Goal: Information Seeking & Learning: Understand process/instructions

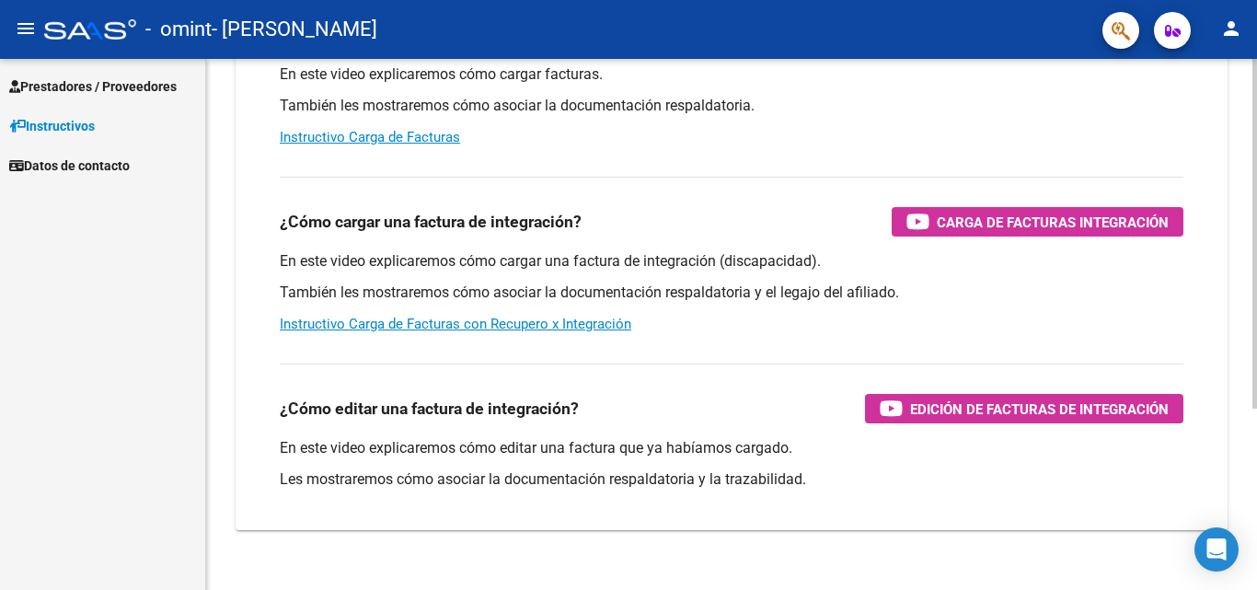
scroll to position [276, 0]
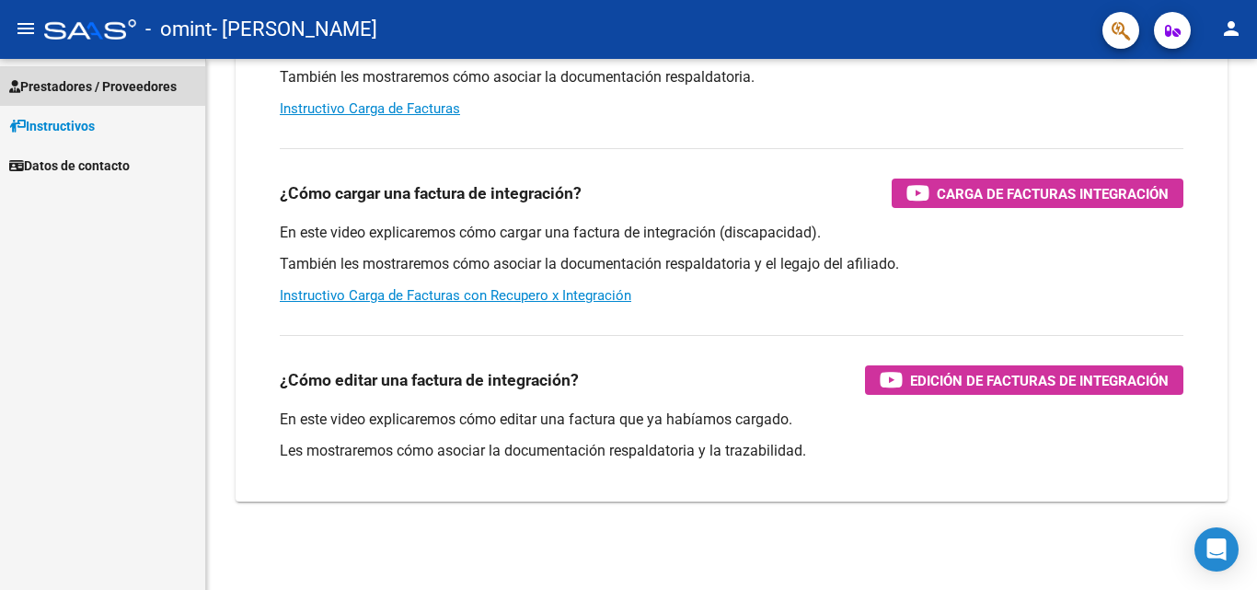
click at [68, 84] on span "Prestadores / Proveedores" at bounding box center [93, 86] width 168 height 20
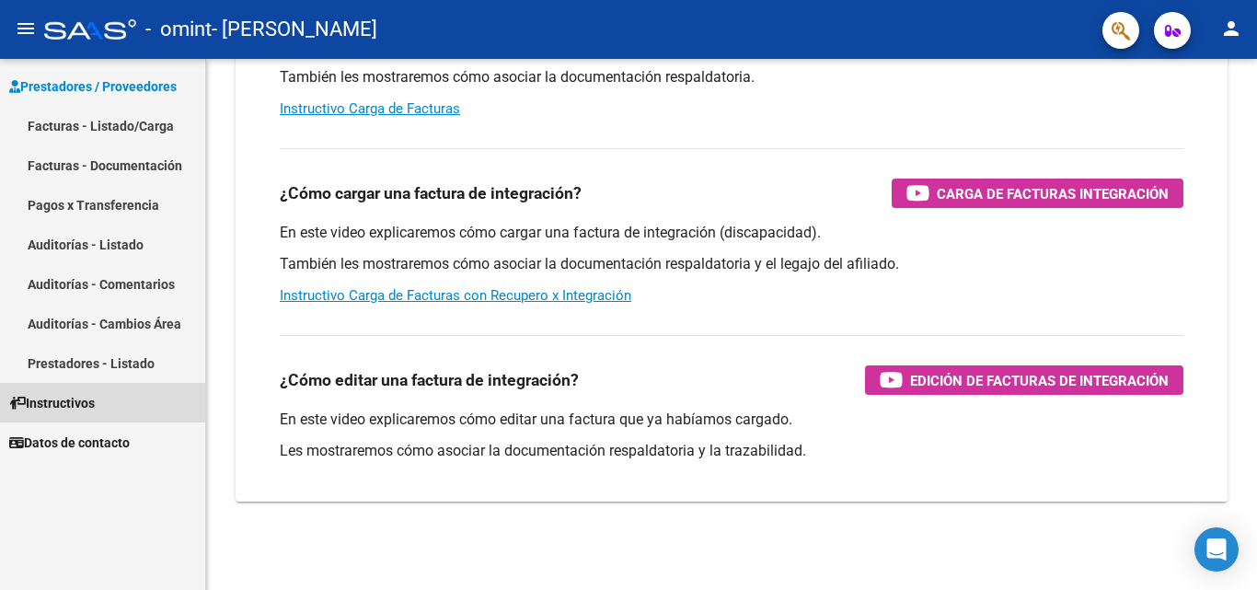
click at [95, 394] on span "Instructivos" at bounding box center [52, 403] width 86 height 20
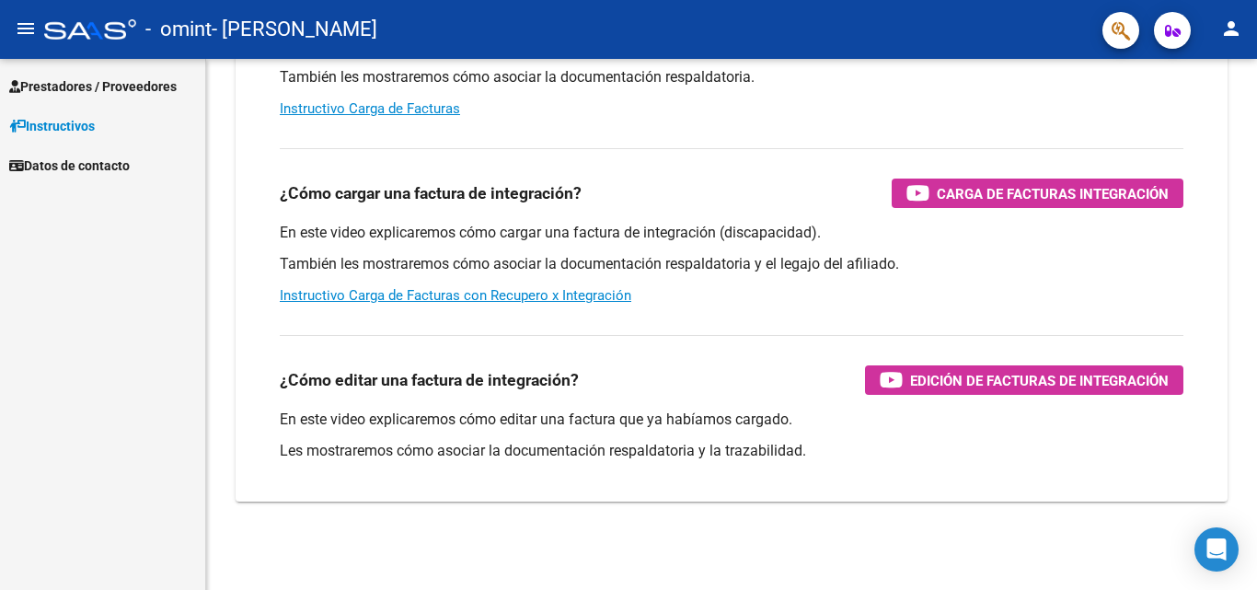
click at [130, 175] on span "Datos de contacto" at bounding box center [69, 166] width 121 height 20
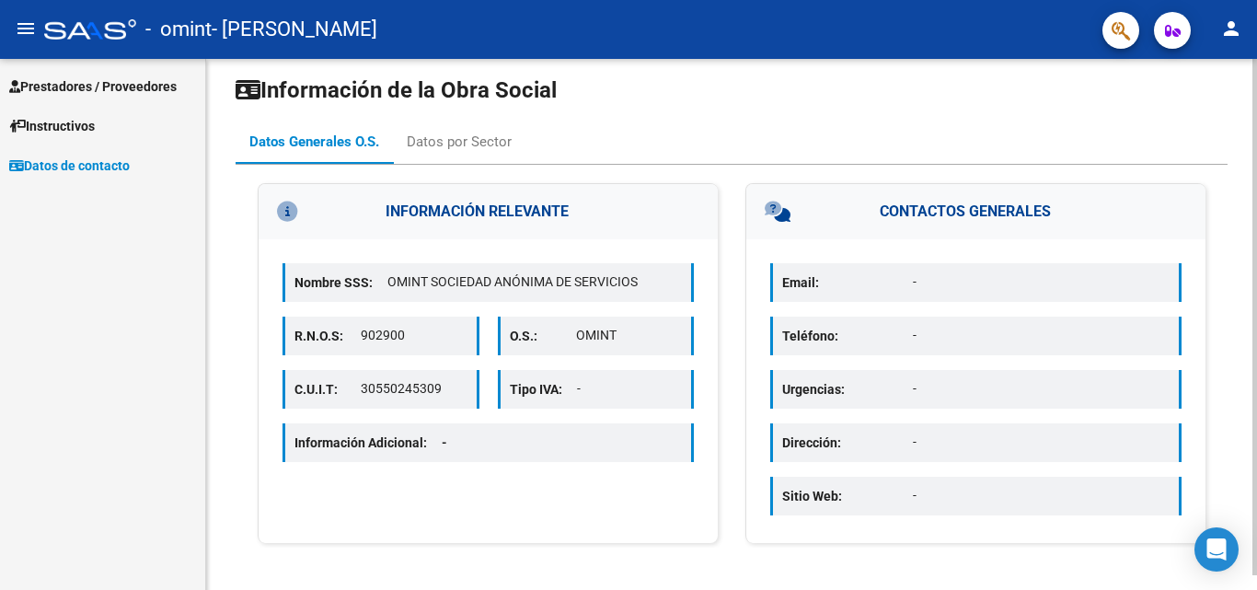
scroll to position [15, 0]
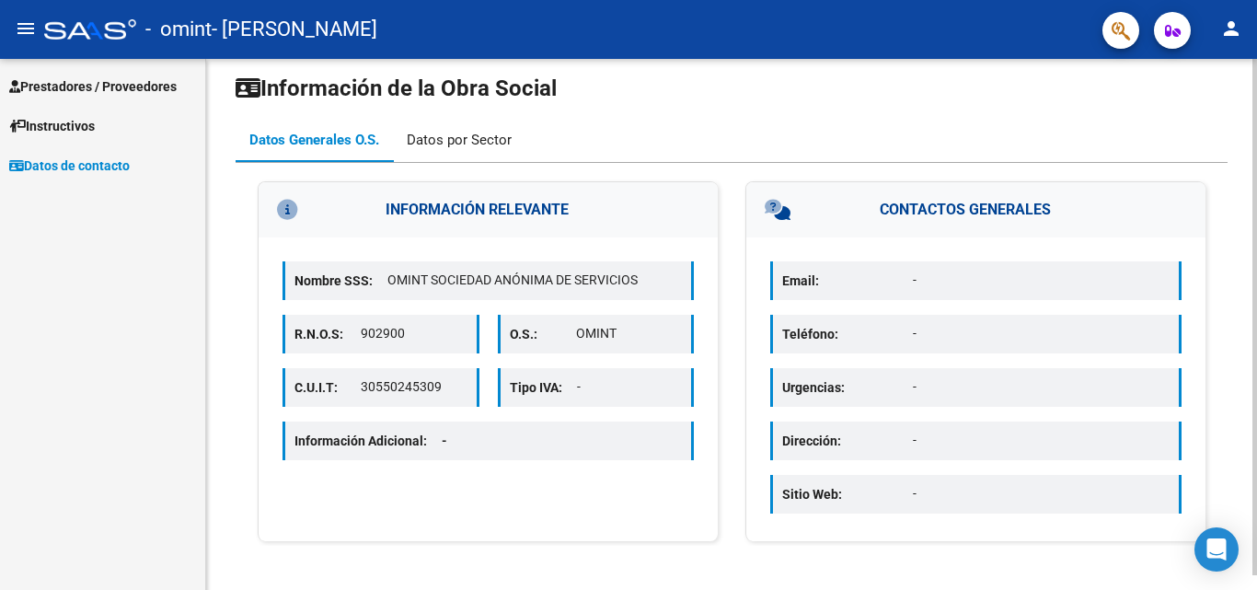
click at [447, 133] on div "Datos por Sector" at bounding box center [459, 140] width 105 height 20
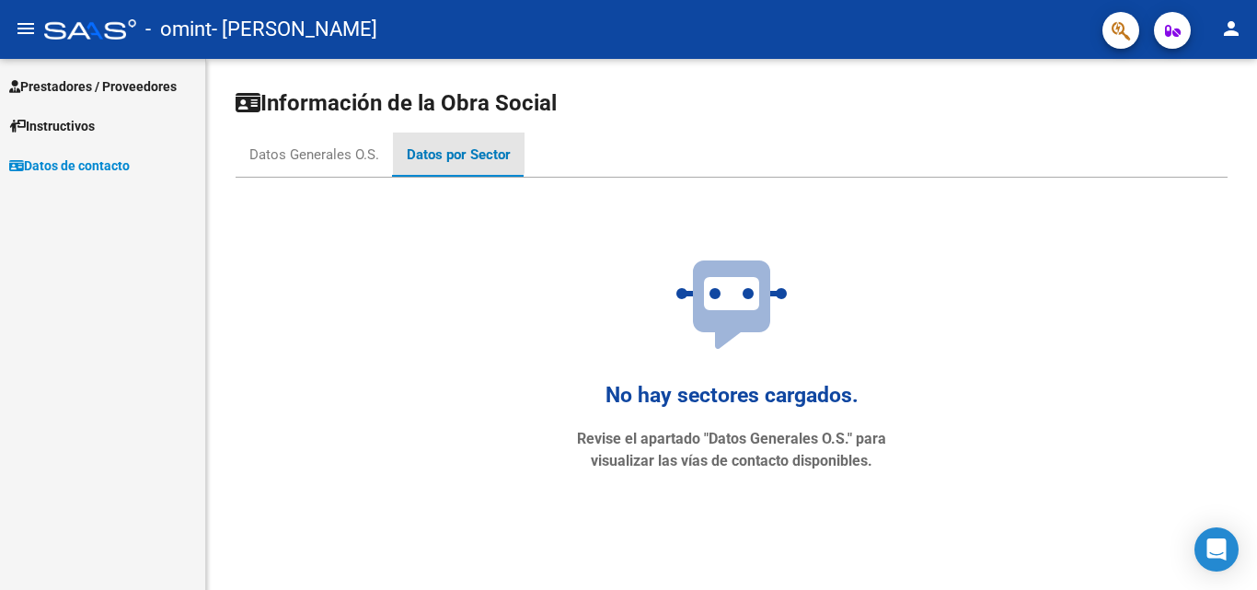
scroll to position [0, 0]
click at [324, 143] on div "Datos Generales O.S." at bounding box center [314, 155] width 157 height 44
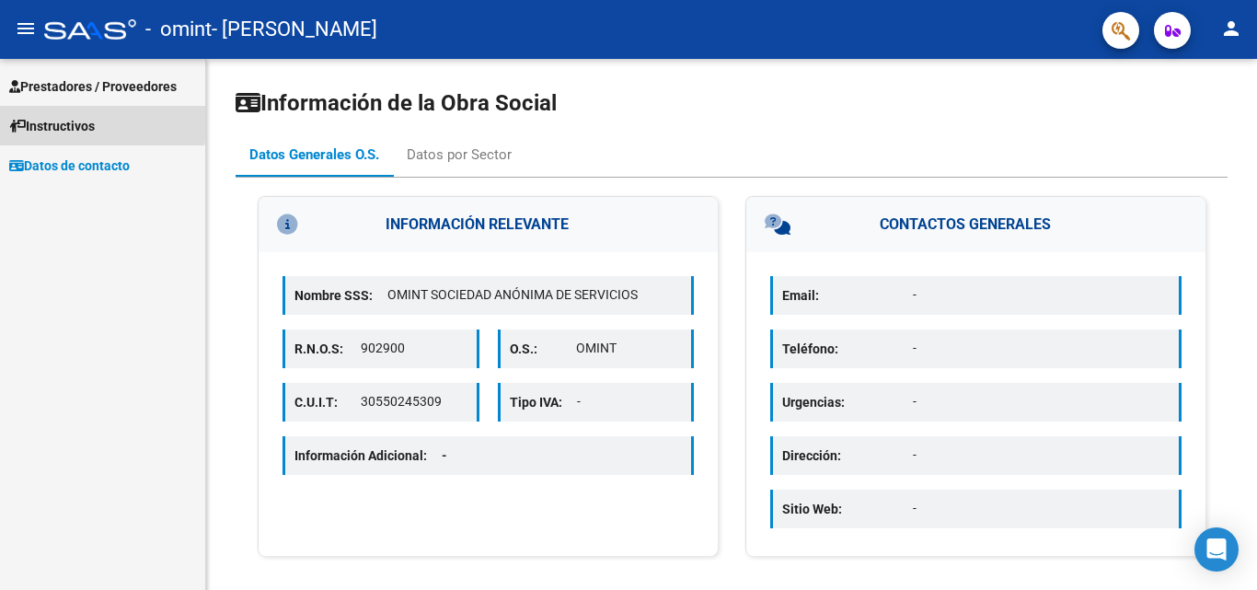
click at [42, 124] on span "Instructivos" at bounding box center [52, 126] width 86 height 20
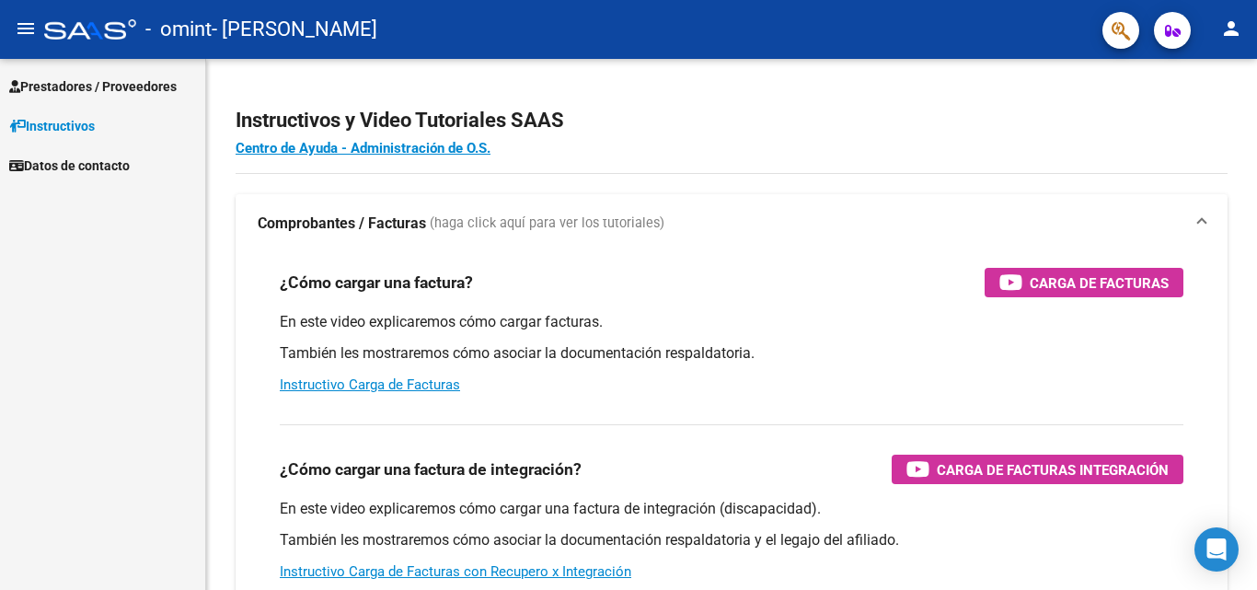
click at [81, 80] on span "Prestadores / Proveedores" at bounding box center [93, 86] width 168 height 20
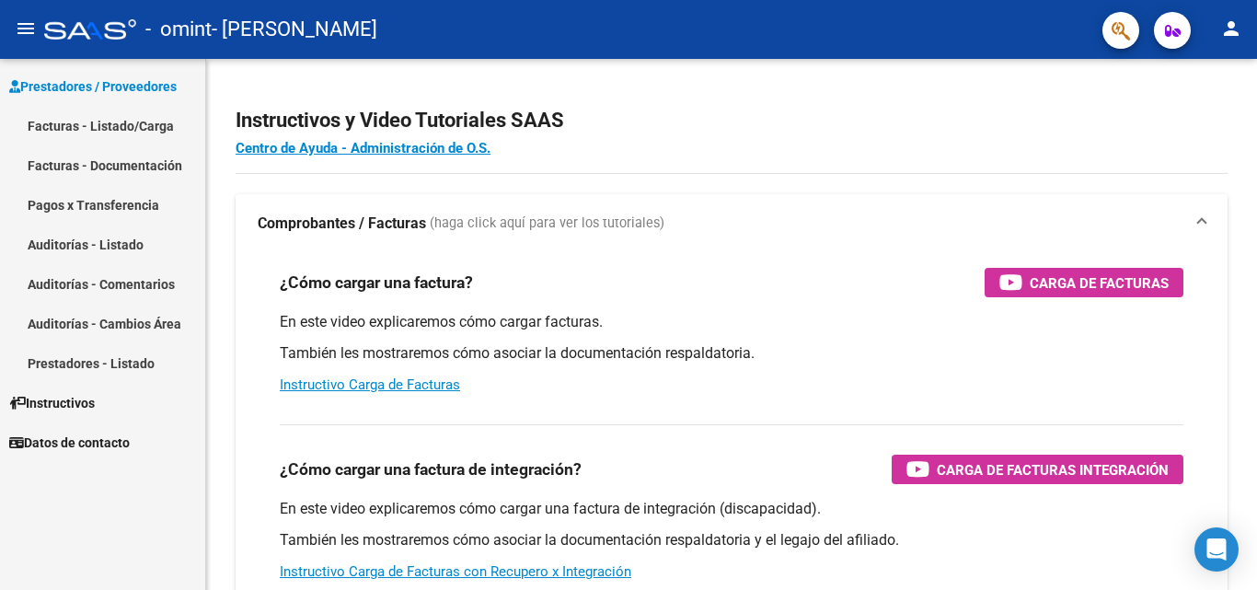
click at [115, 365] on link "Prestadores - Listado" at bounding box center [102, 363] width 205 height 40
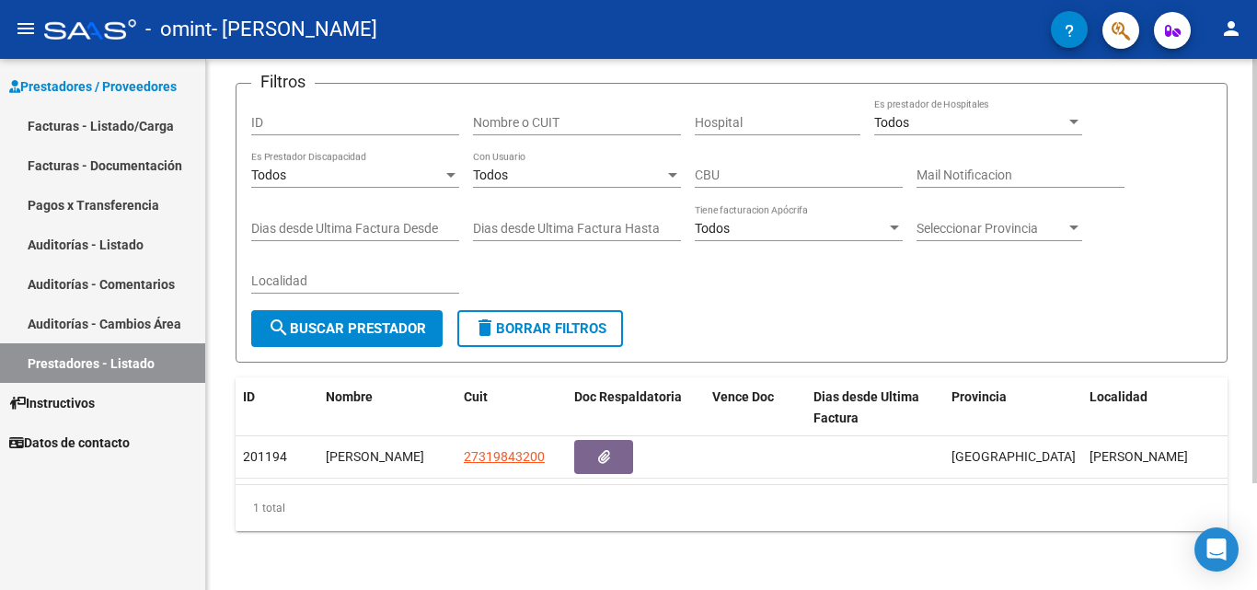
scroll to position [133, 0]
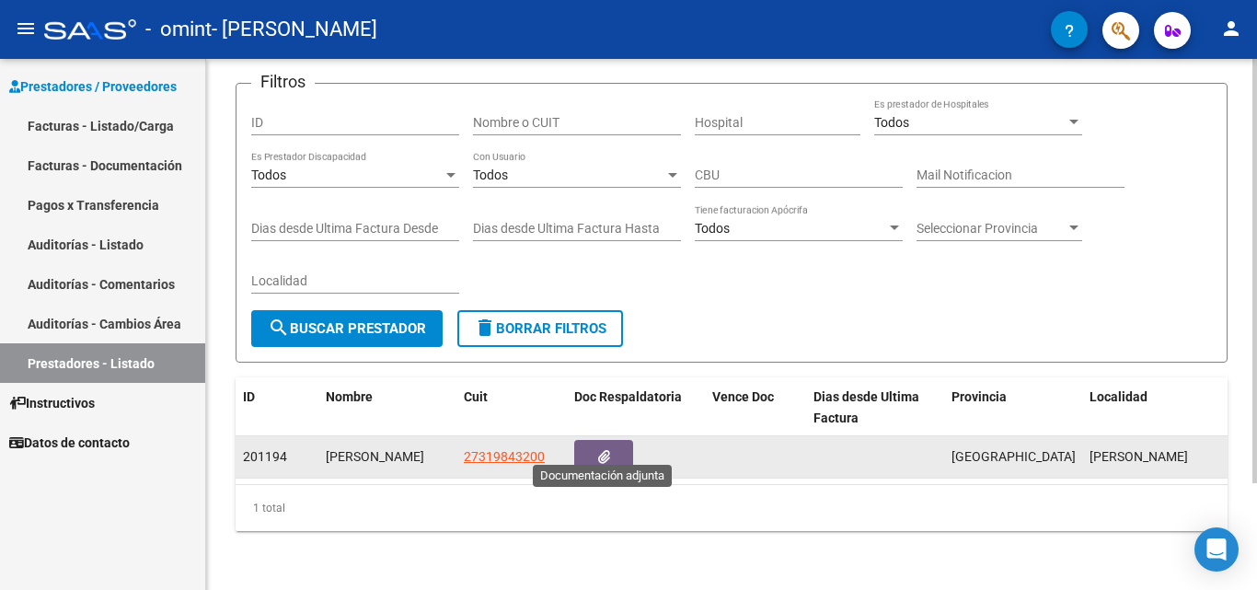
click at [598, 450] on icon "button" at bounding box center [604, 457] width 12 height 14
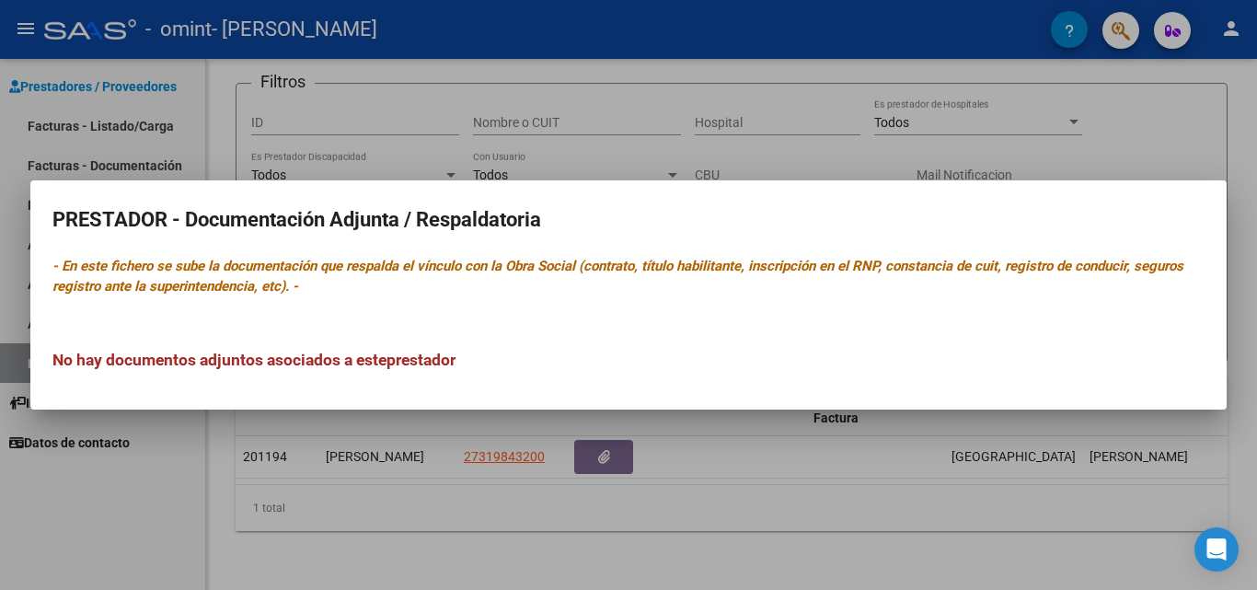
click at [566, 489] on div at bounding box center [628, 295] width 1257 height 590
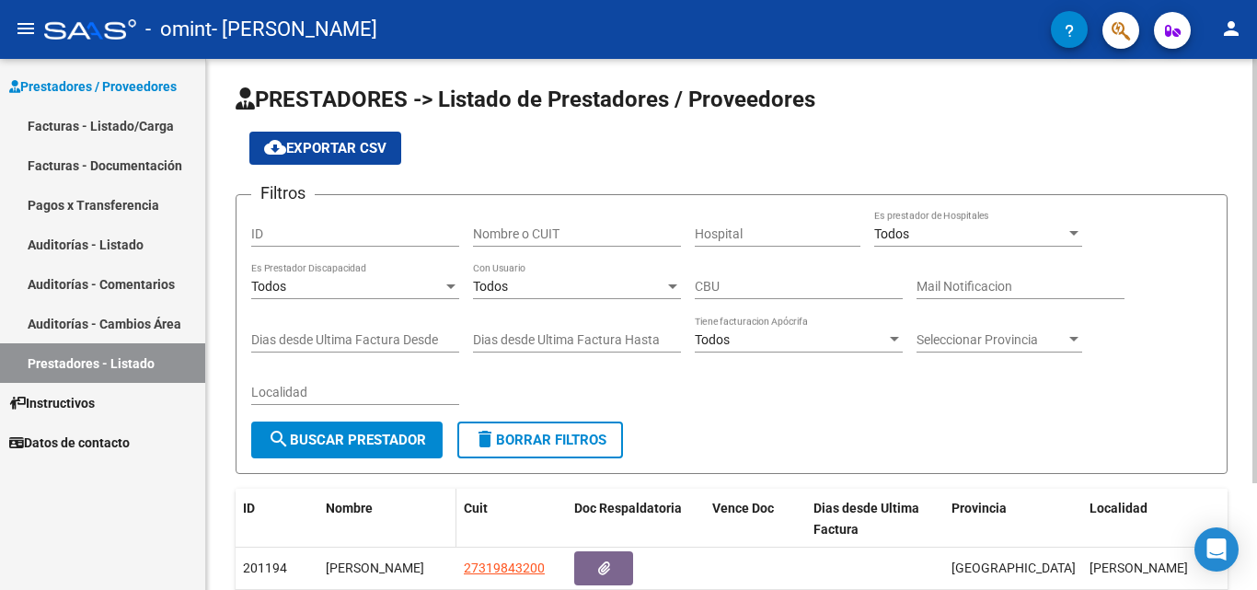
scroll to position [0, 0]
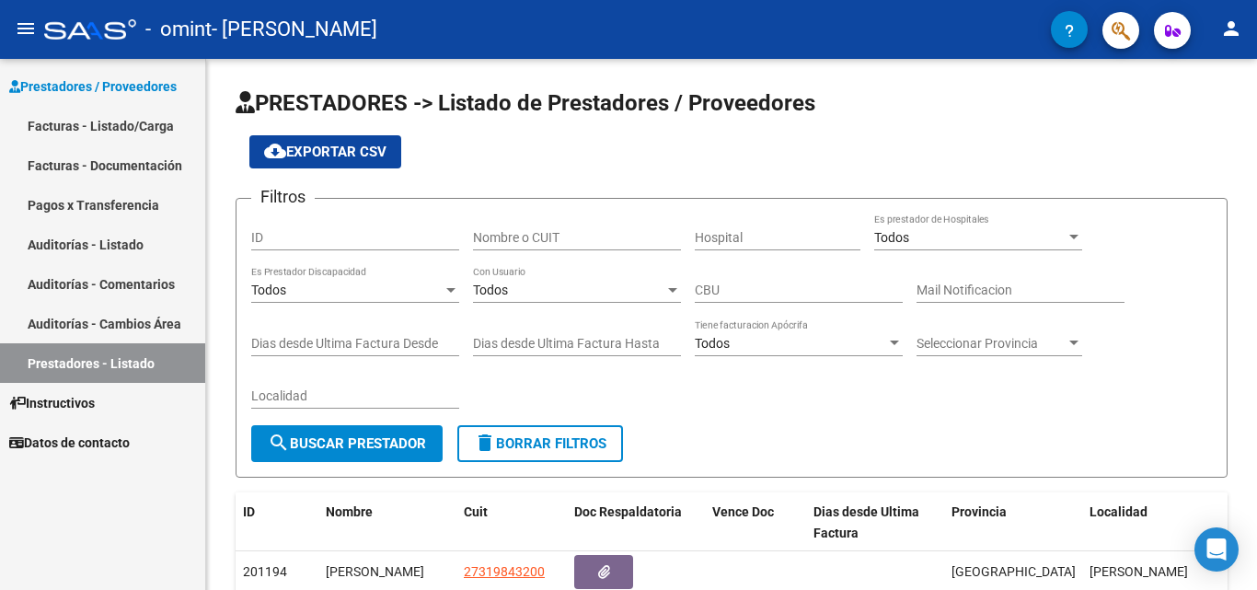
click at [86, 407] on span "Instructivos" at bounding box center [52, 403] width 86 height 20
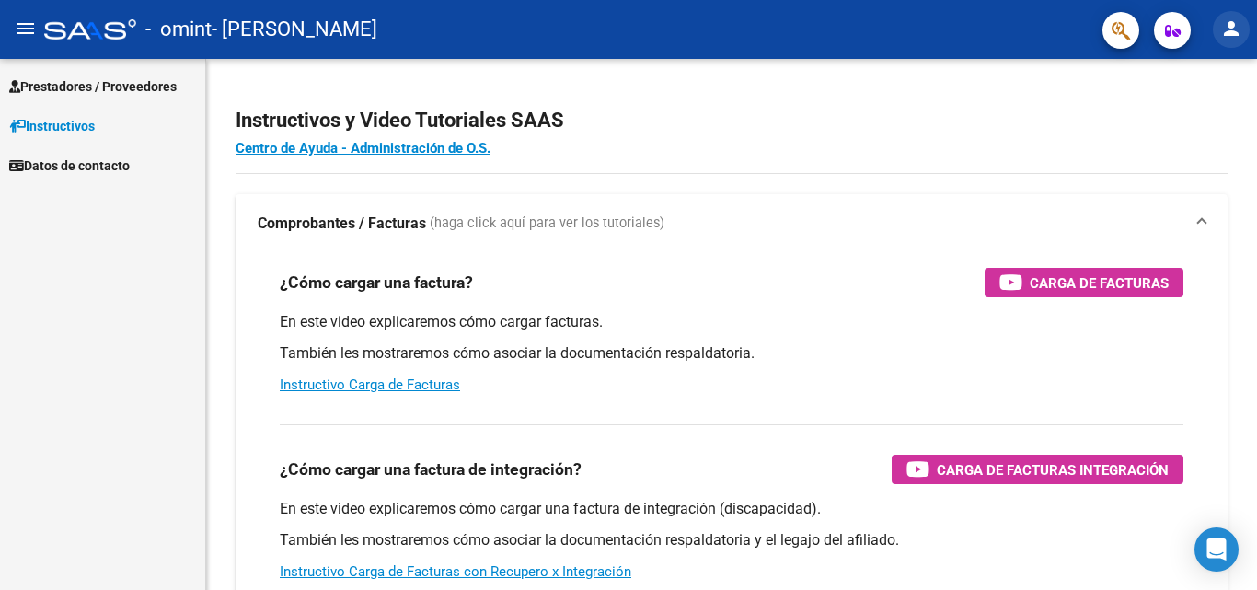
click at [1227, 37] on mat-icon "person" at bounding box center [1232, 28] width 22 height 22
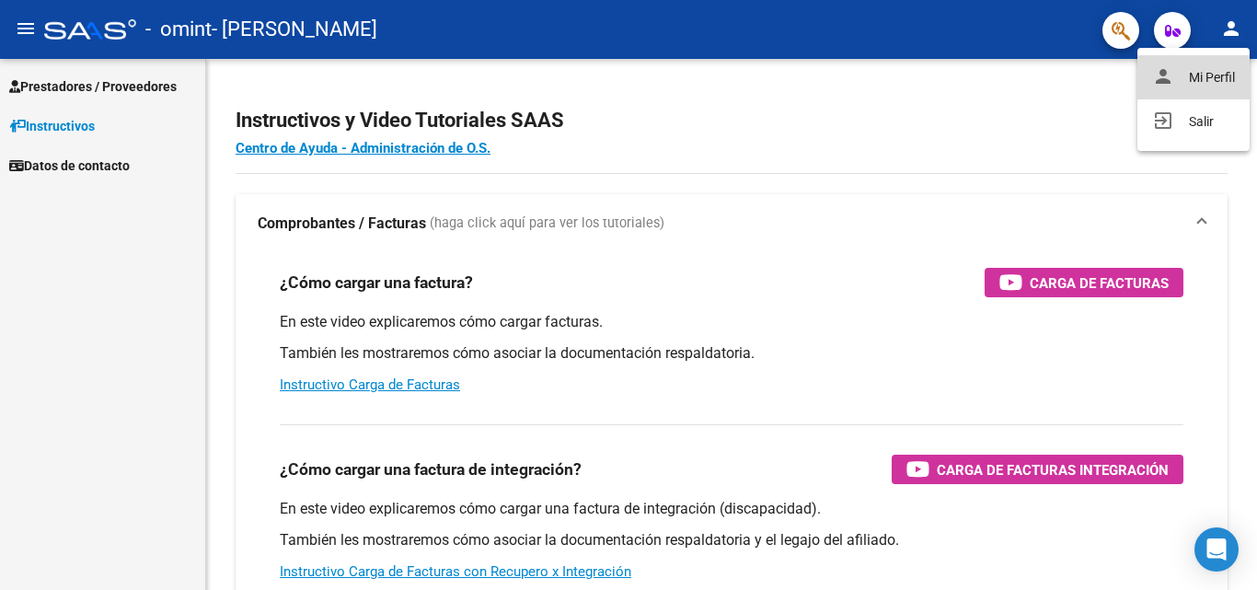
click at [1201, 74] on button "person Mi Perfil" at bounding box center [1194, 77] width 112 height 44
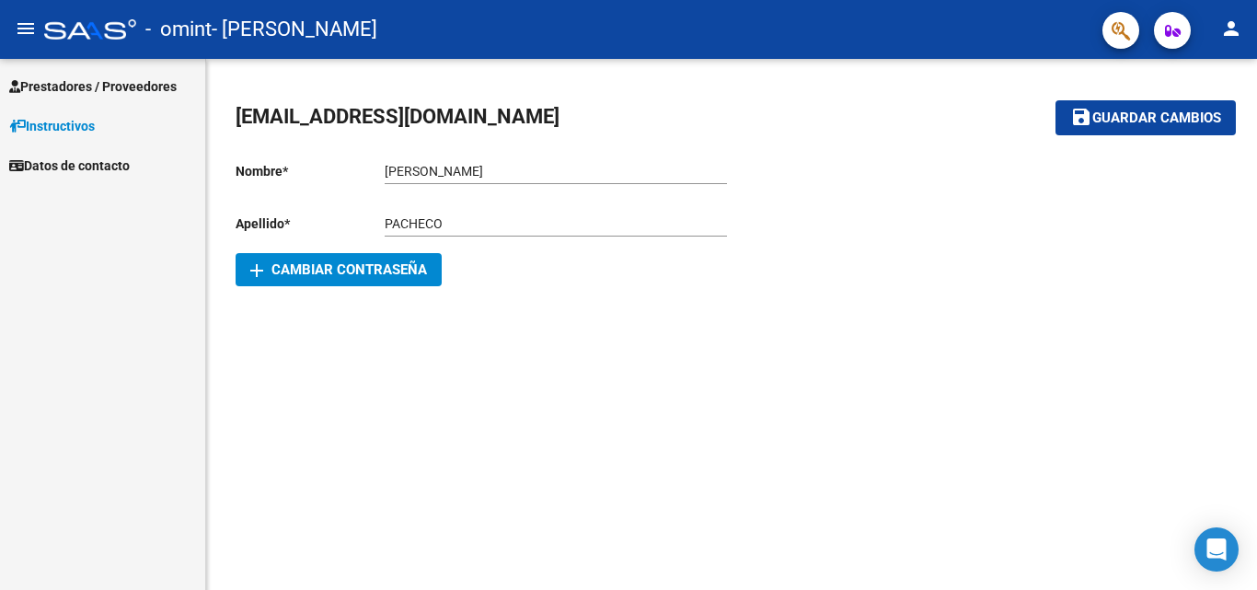
click at [53, 133] on span "Instructivos" at bounding box center [52, 126] width 86 height 20
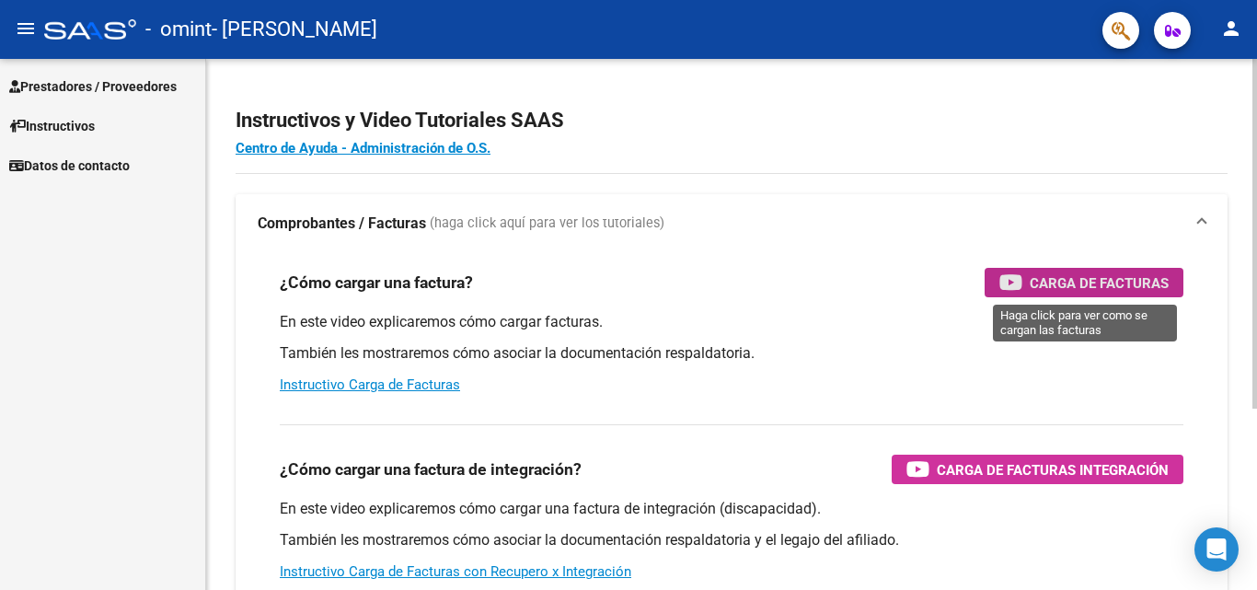
click at [1021, 273] on icon "button" at bounding box center [1011, 282] width 23 height 21
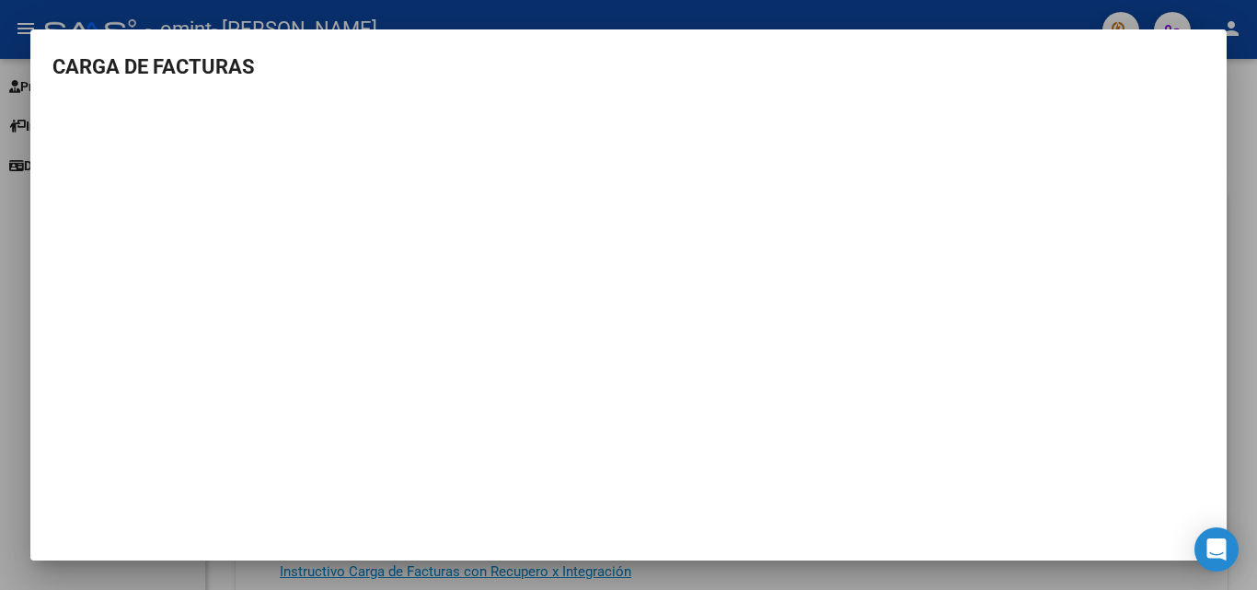
click at [1247, 180] on div at bounding box center [628, 295] width 1257 height 590
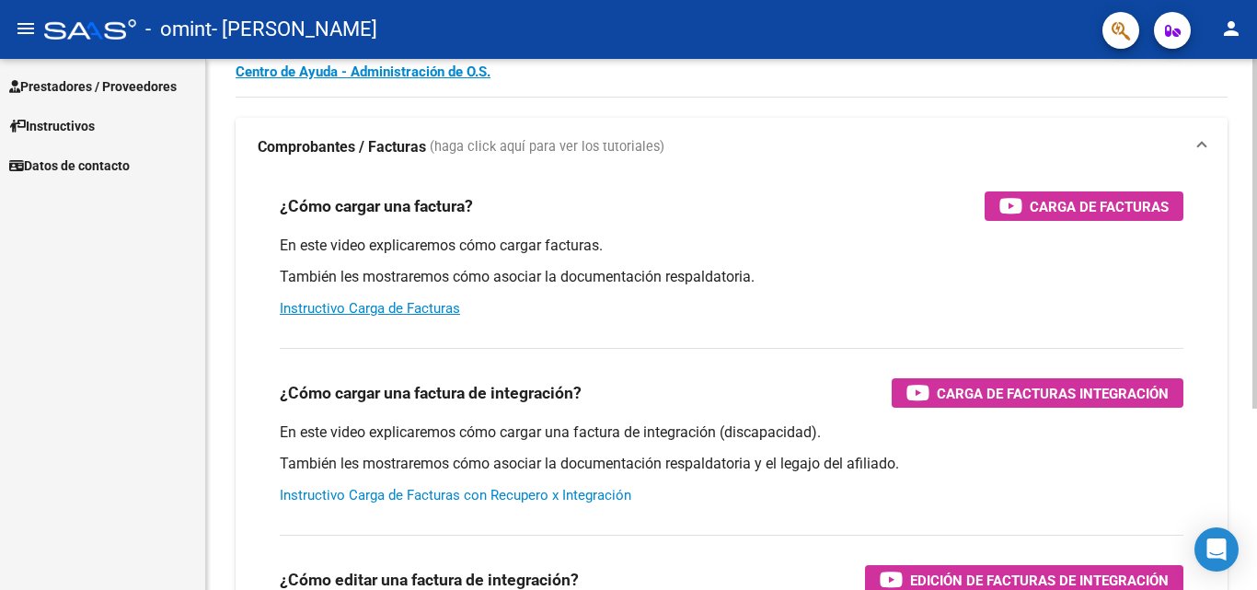
scroll to position [184, 0]
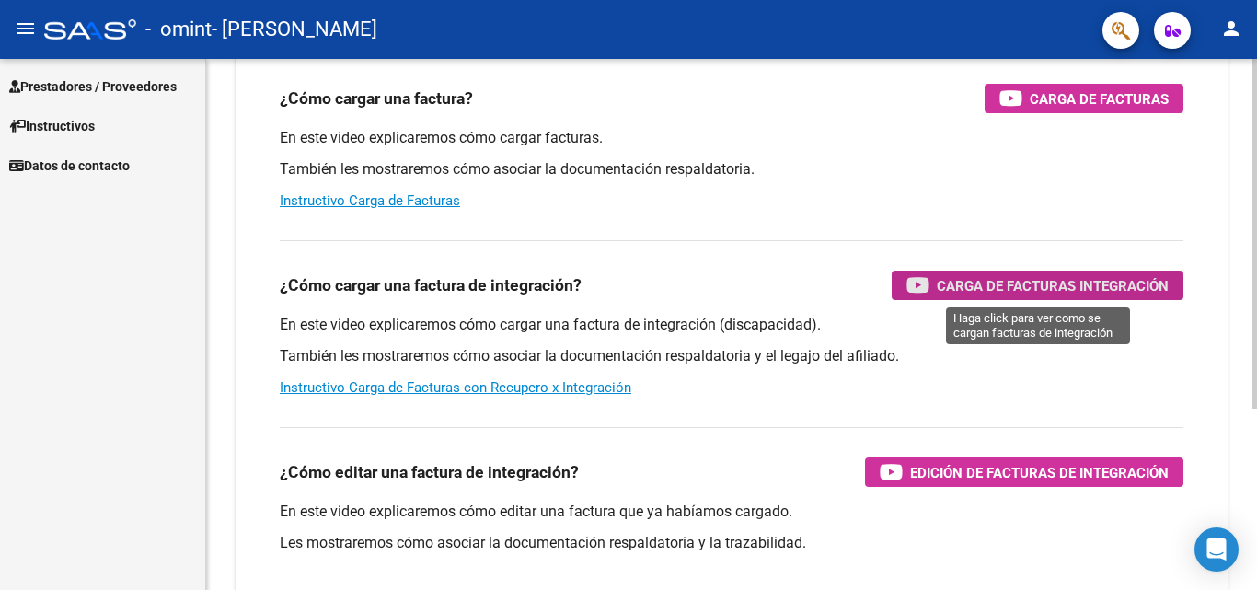
click at [1000, 295] on span "Carga de Facturas Integración" at bounding box center [1053, 285] width 232 height 23
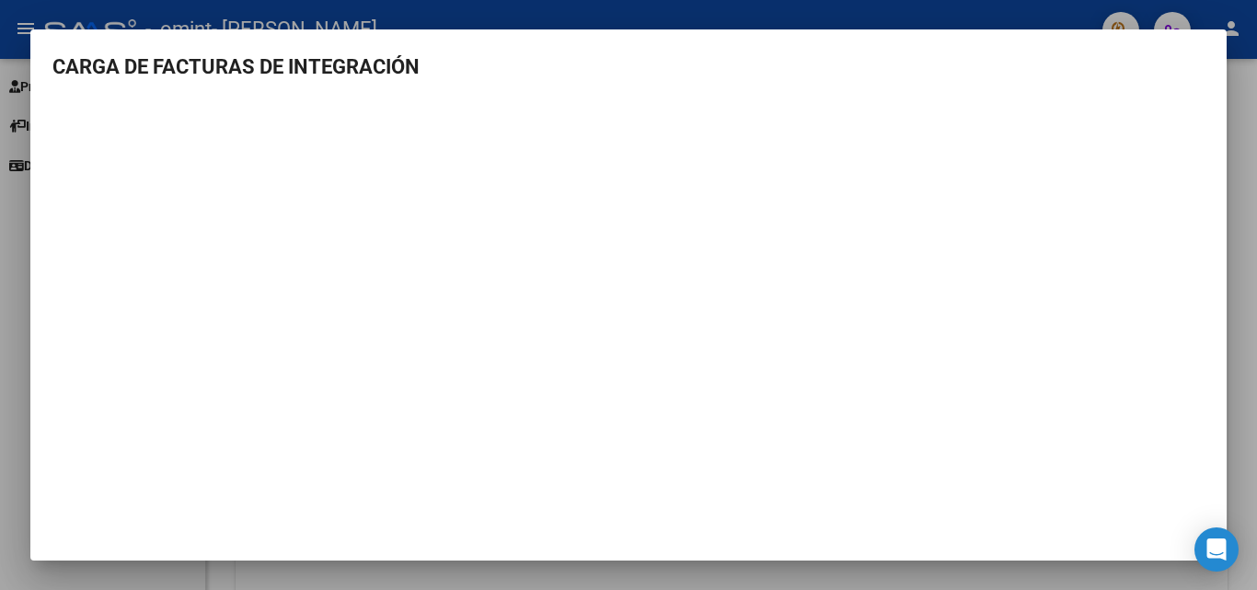
click at [1239, 145] on div at bounding box center [628, 295] width 1257 height 590
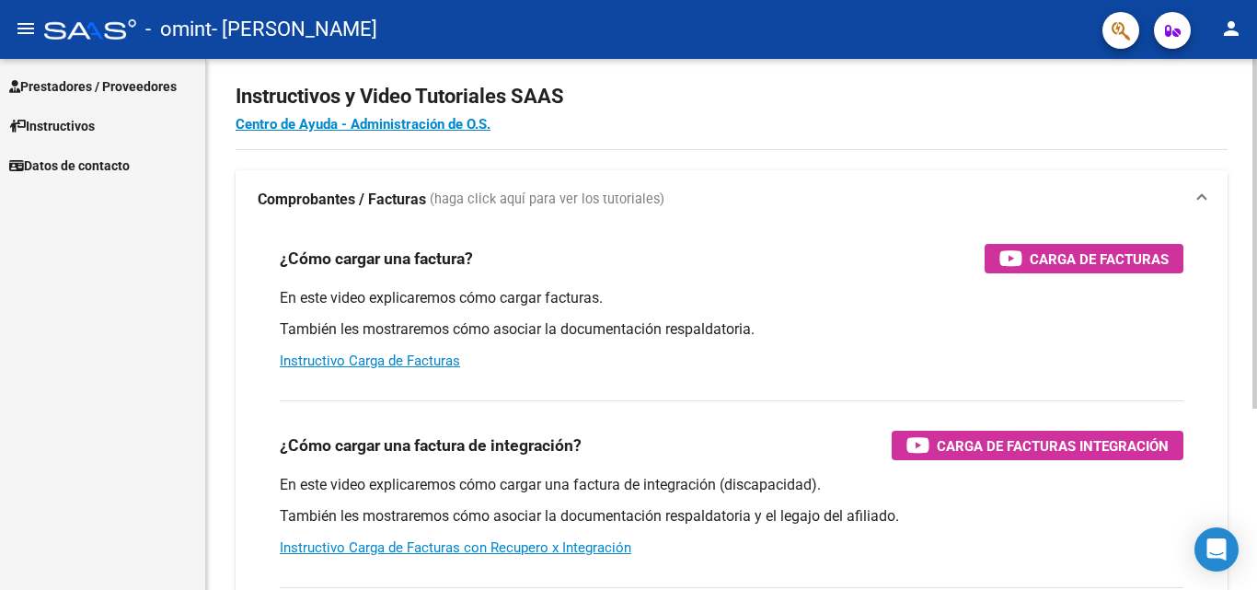
scroll to position [0, 0]
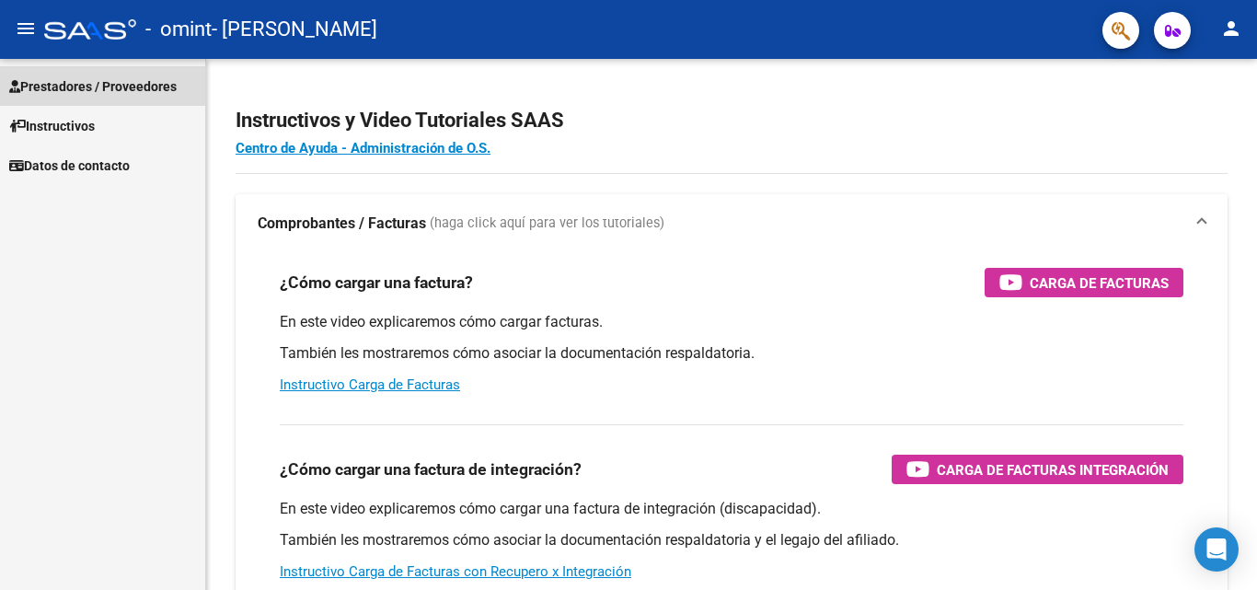
click at [75, 92] on span "Prestadores / Proveedores" at bounding box center [93, 86] width 168 height 20
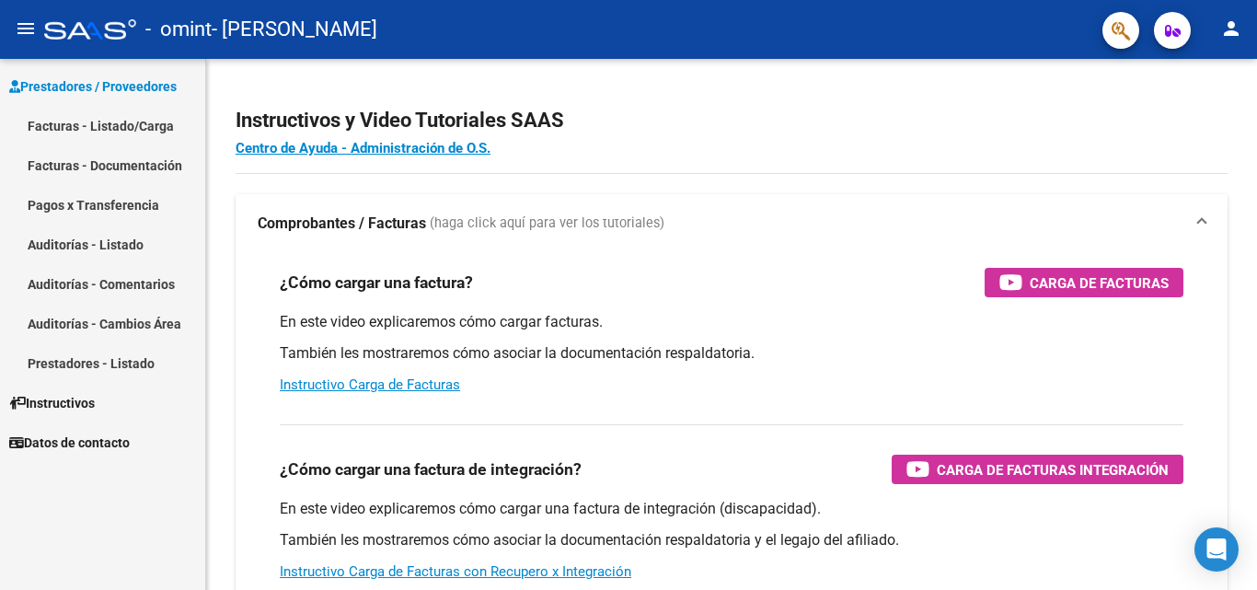
click at [75, 246] on link "Auditorías - Listado" at bounding box center [102, 245] width 205 height 40
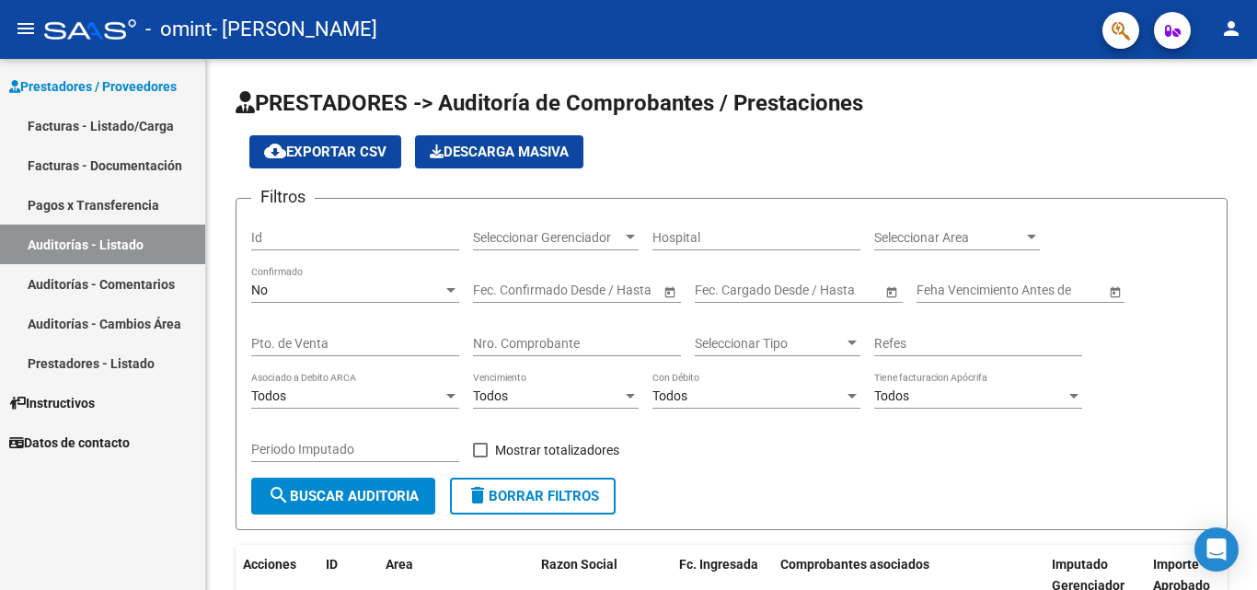
click at [22, 29] on mat-icon "menu" at bounding box center [26, 28] width 22 height 22
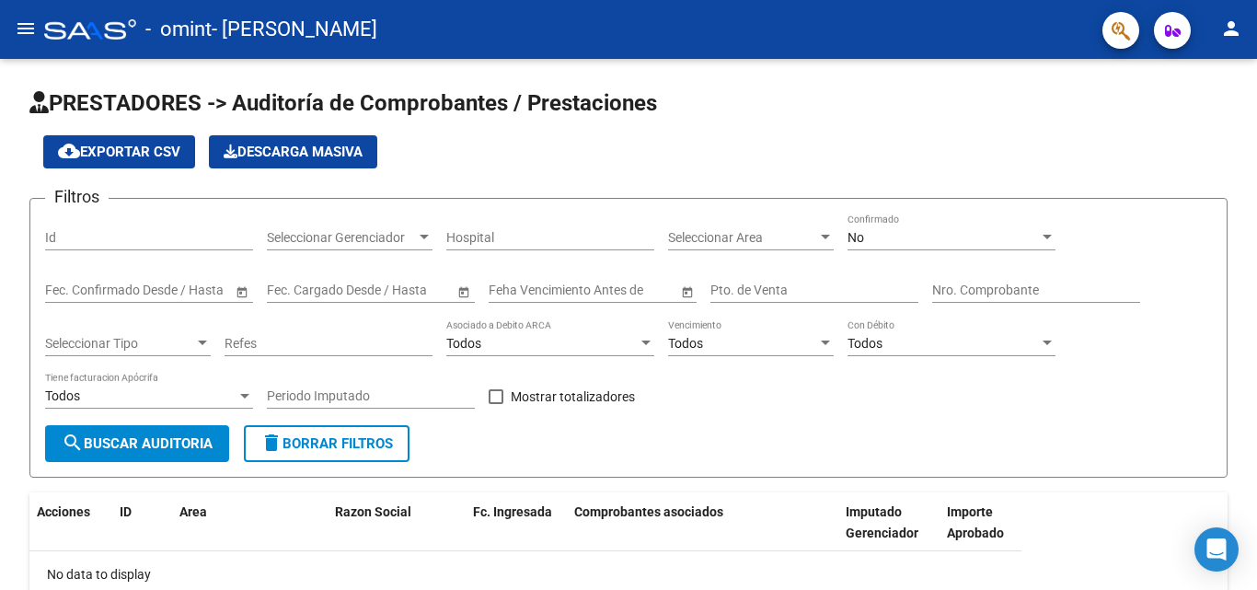
click at [27, 32] on mat-icon "menu" at bounding box center [26, 28] width 22 height 22
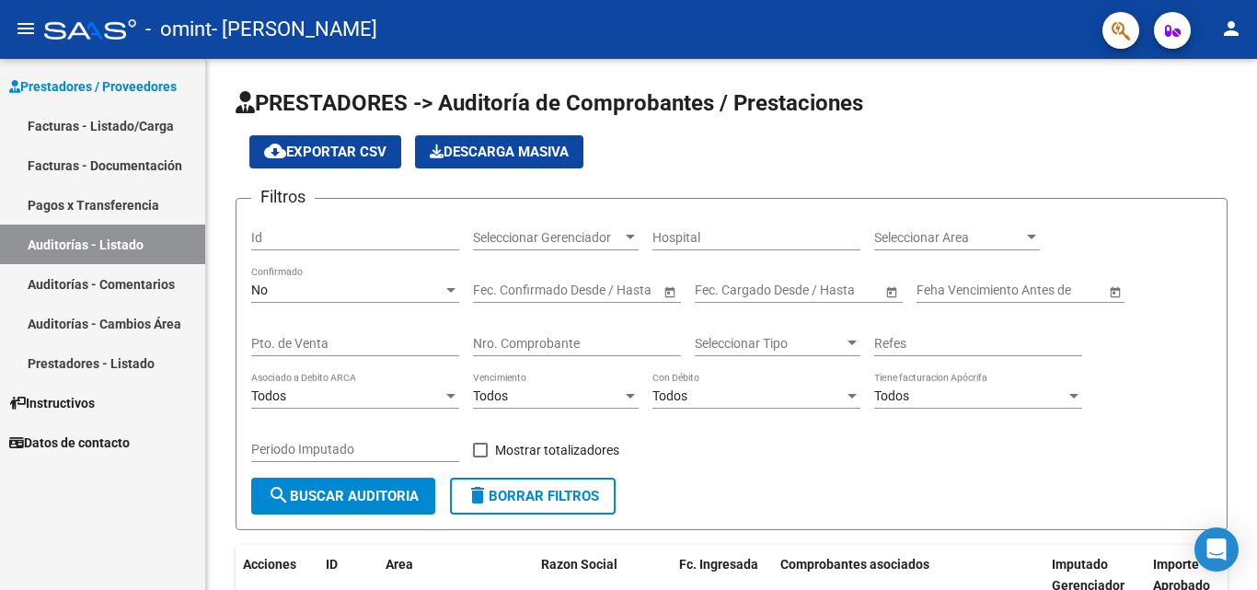
click at [83, 395] on span "Instructivos" at bounding box center [52, 403] width 86 height 20
